Goal: Task Accomplishment & Management: Manage account settings

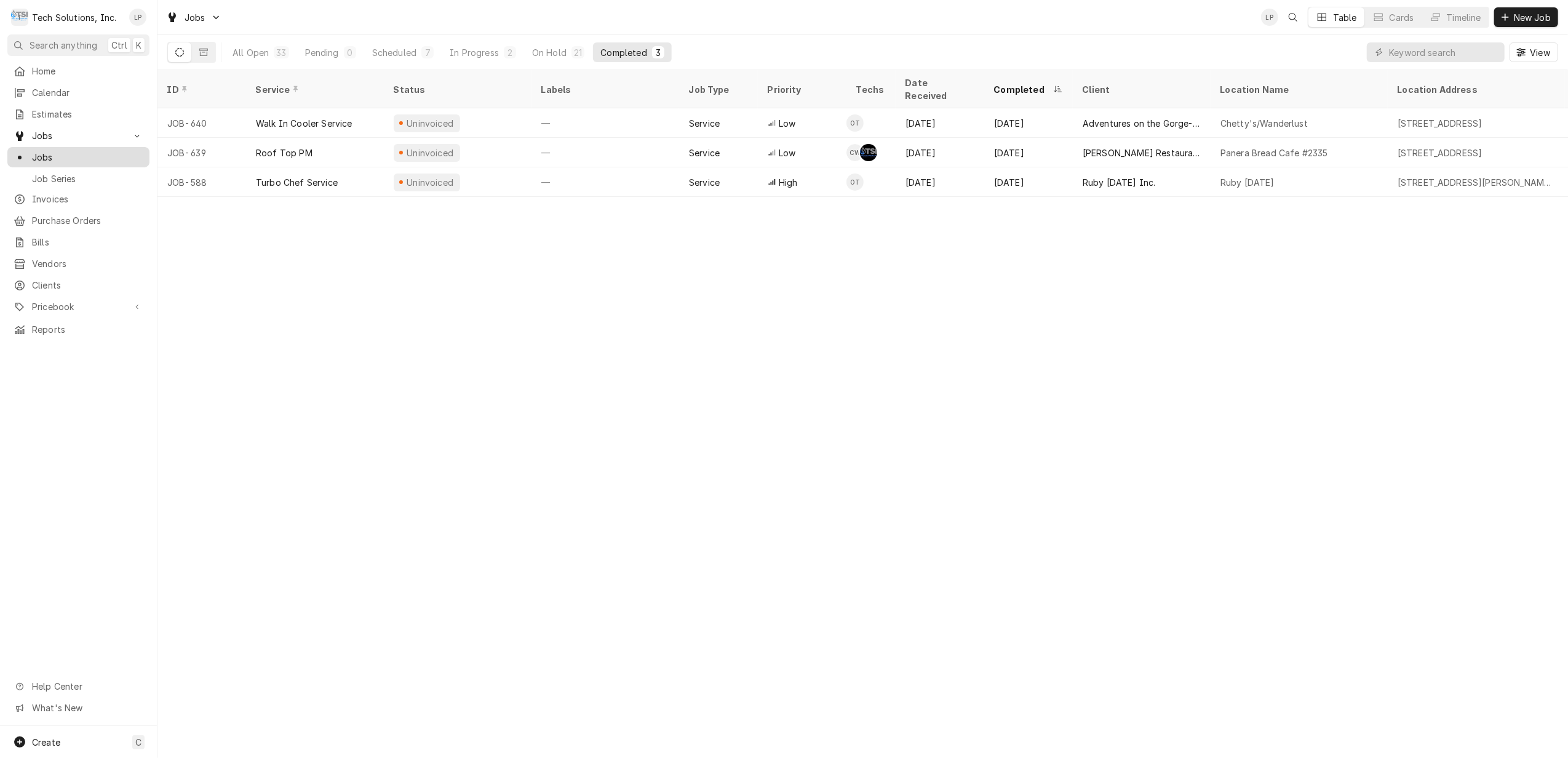
click at [38, 155] on span "Jobs" at bounding box center [87, 157] width 112 height 13
click at [465, 51] on div "In Progress" at bounding box center [474, 52] width 49 height 13
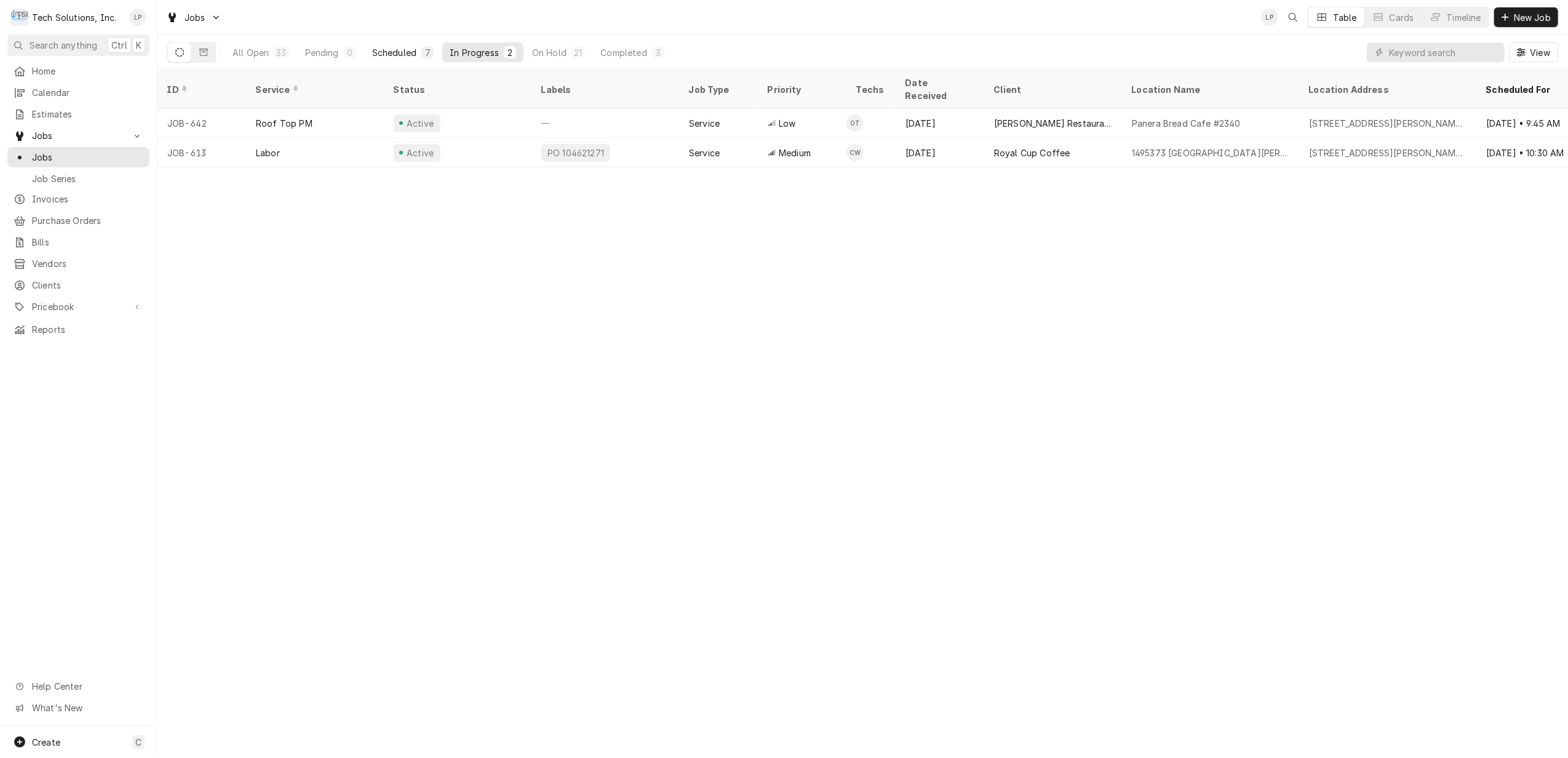
click at [403, 51] on div "Scheduled" at bounding box center [394, 52] width 44 height 13
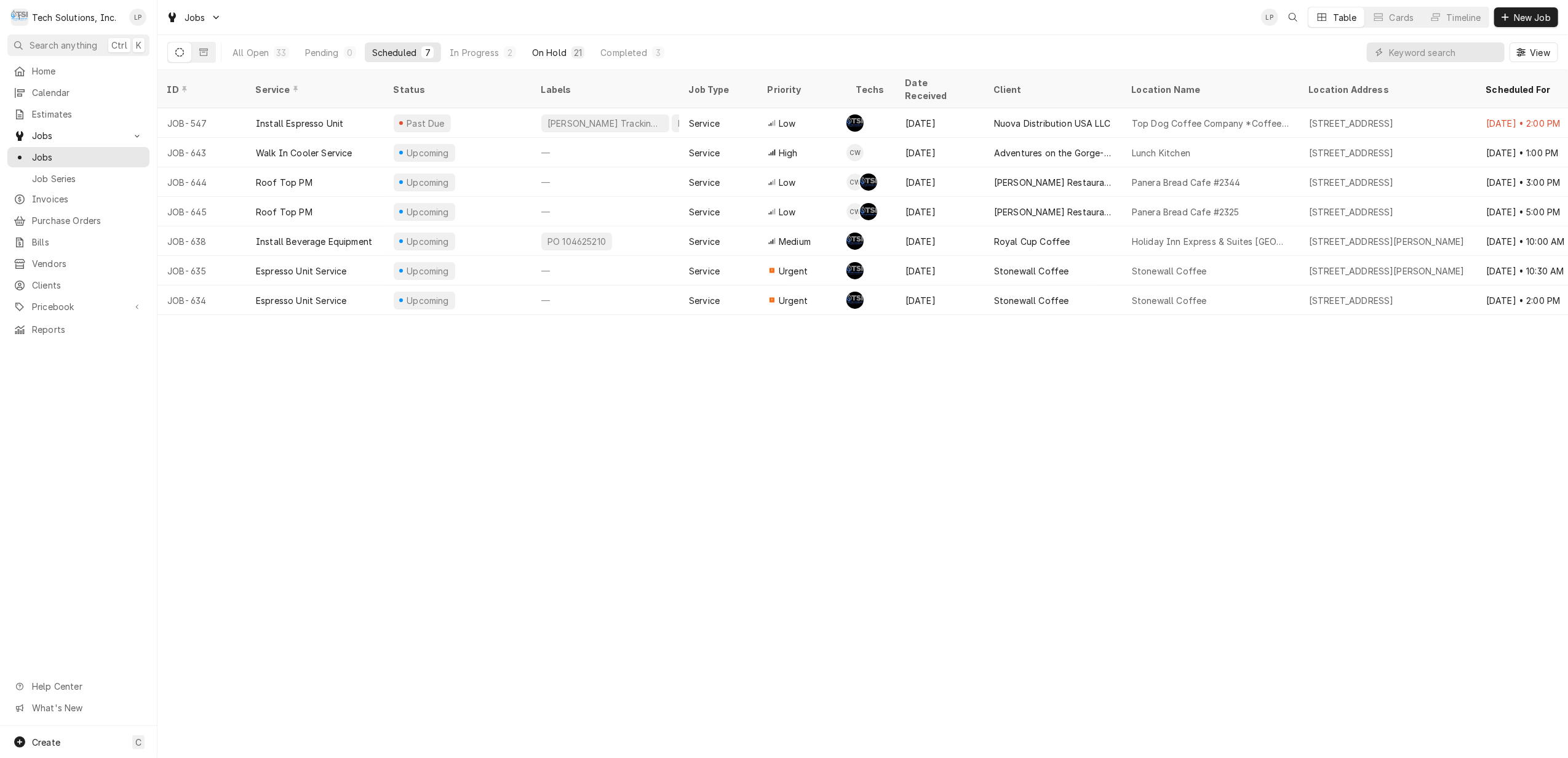
click at [546, 51] on div "On Hold" at bounding box center [548, 52] width 35 height 13
